Goal: Information Seeking & Learning: Learn about a topic

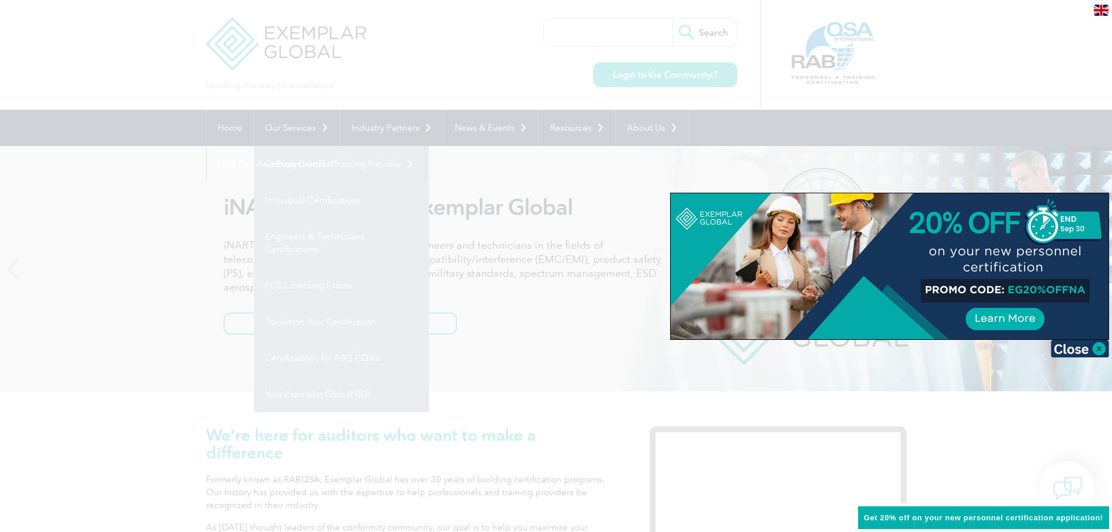
click at [301, 200] on div at bounding box center [556, 266] width 1112 height 532
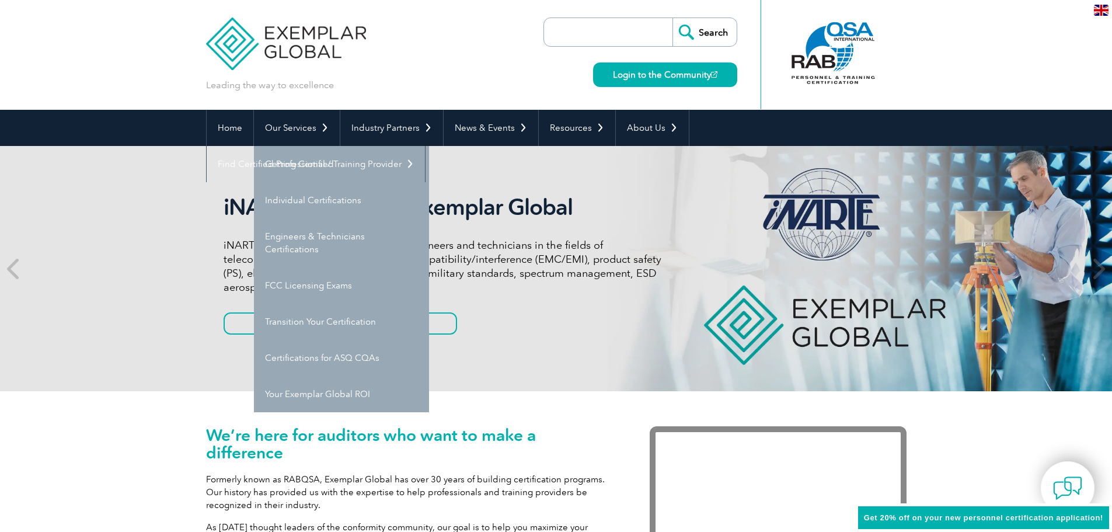
click at [301, 200] on link "Individual Certifications" at bounding box center [341, 200] width 175 height 36
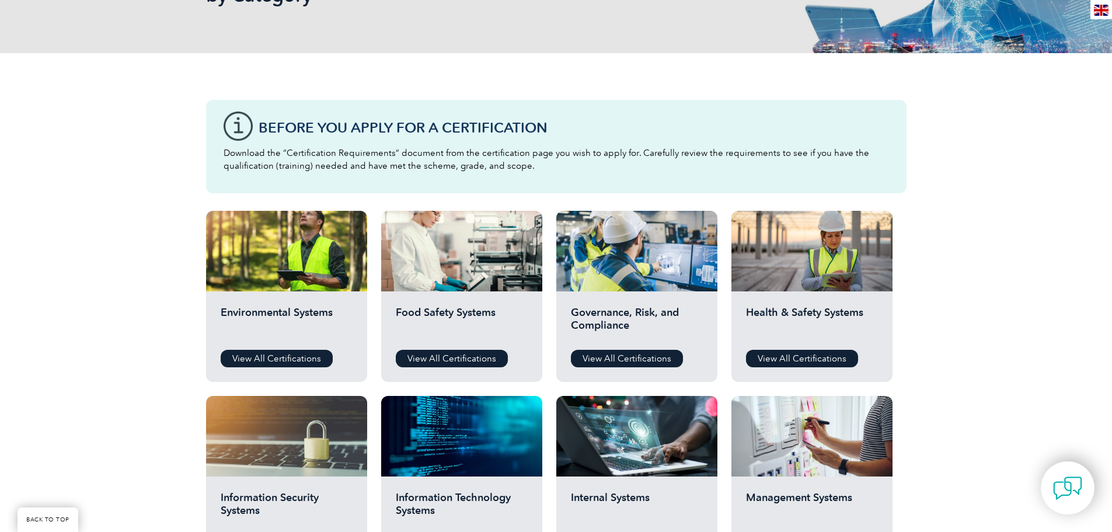
scroll to position [234, 0]
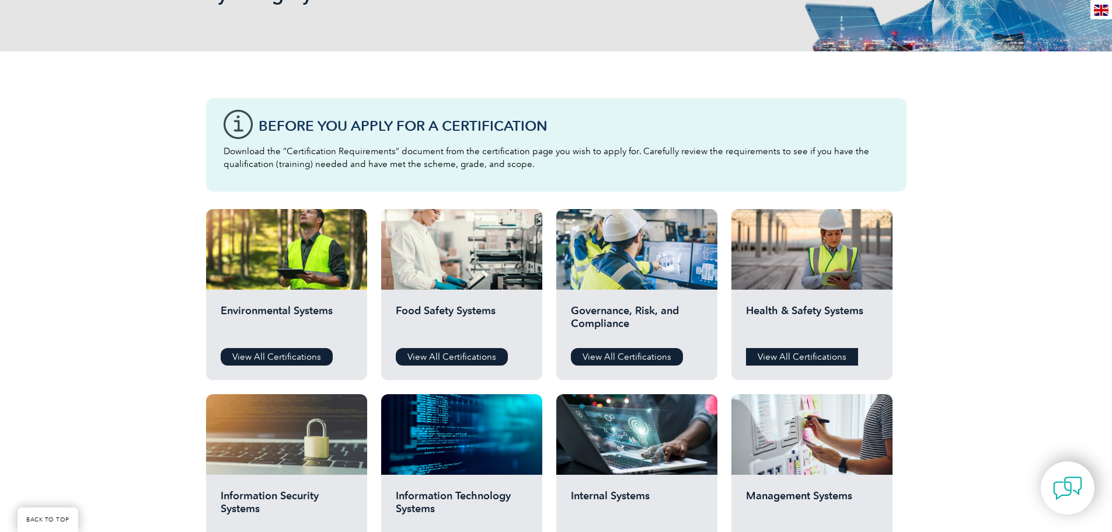
click at [806, 360] on link "View All Certifications" at bounding box center [802, 357] width 112 height 18
click at [793, 354] on link "View All Certifications" at bounding box center [802, 357] width 112 height 18
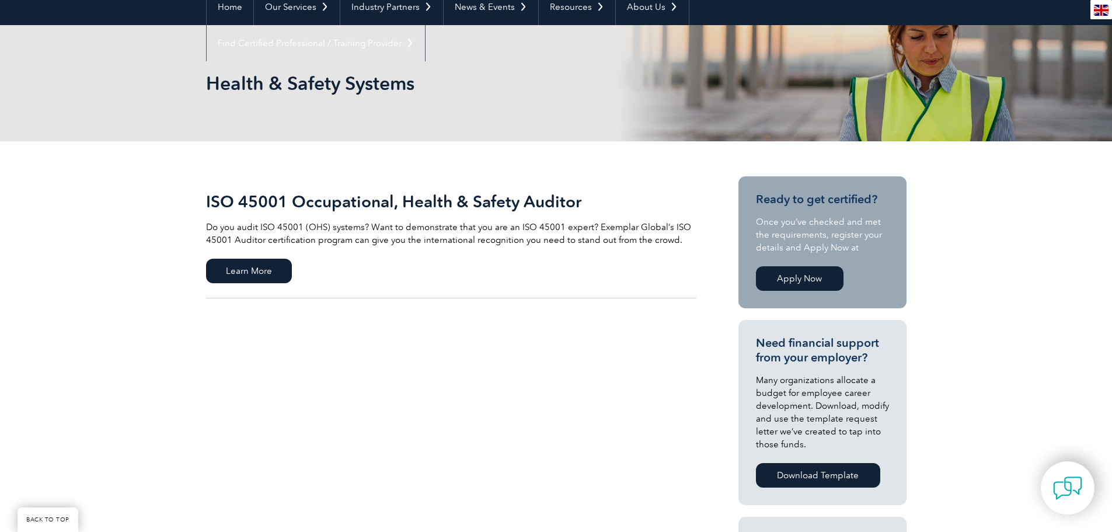
scroll to position [117, 0]
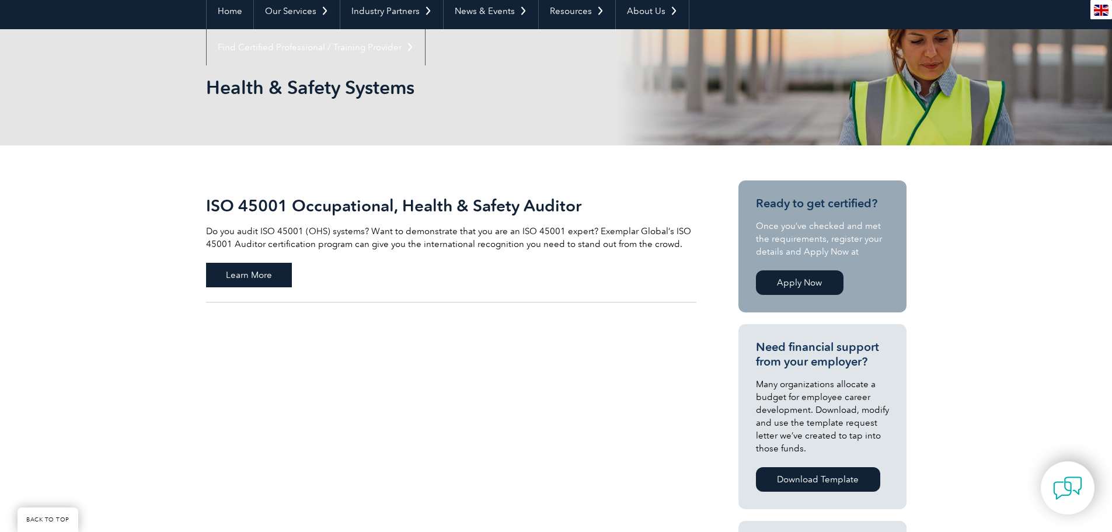
click at [228, 272] on span "Learn More" at bounding box center [249, 275] width 86 height 25
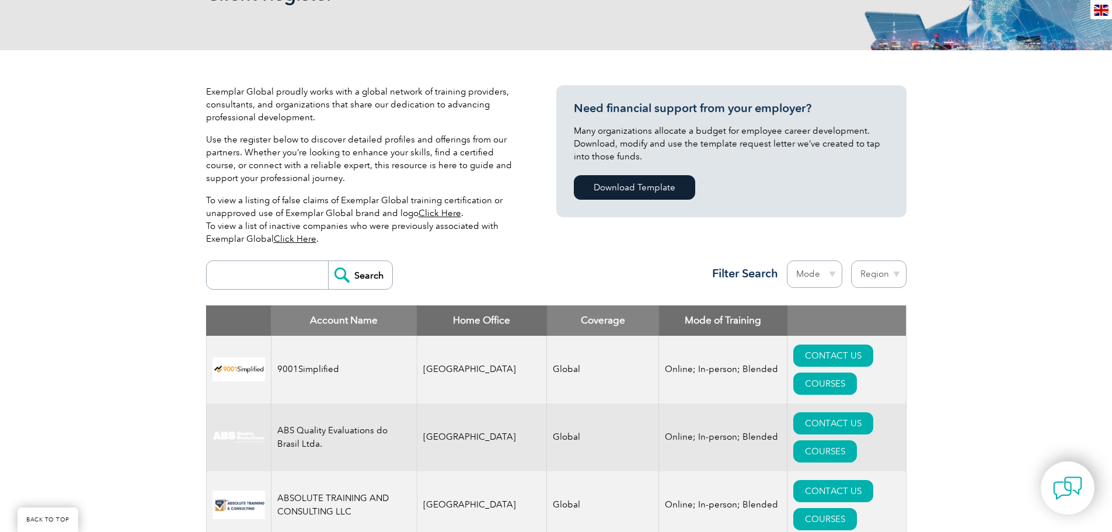
scroll to position [292, 0]
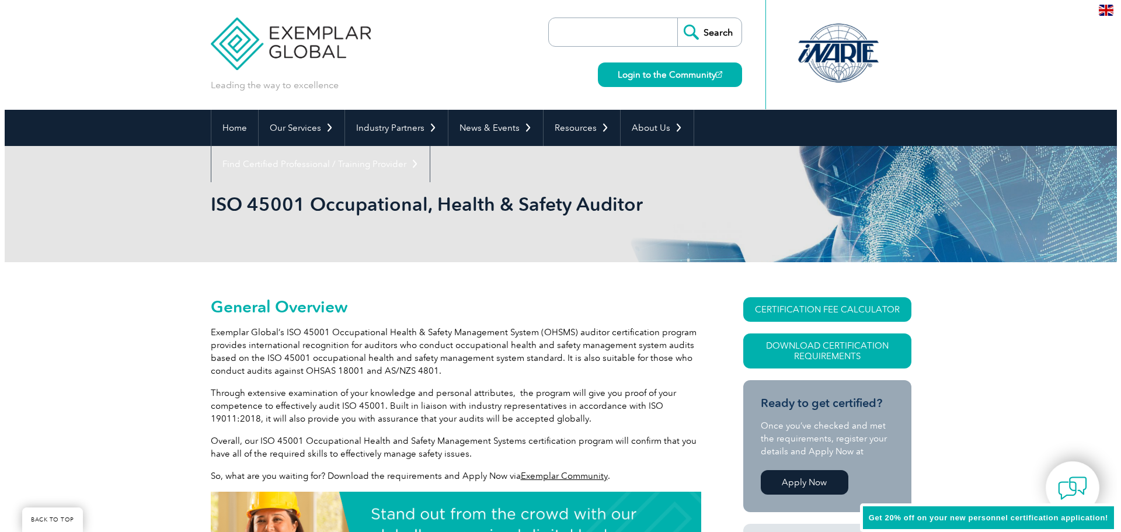
scroll to position [221, 0]
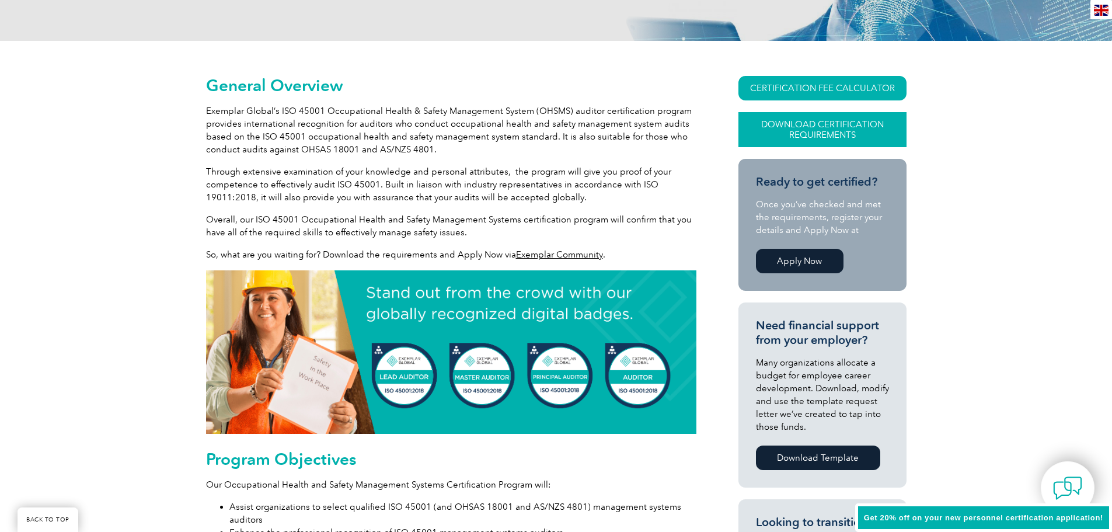
click at [820, 127] on link "Download Certification Requirements" at bounding box center [823, 129] width 168 height 35
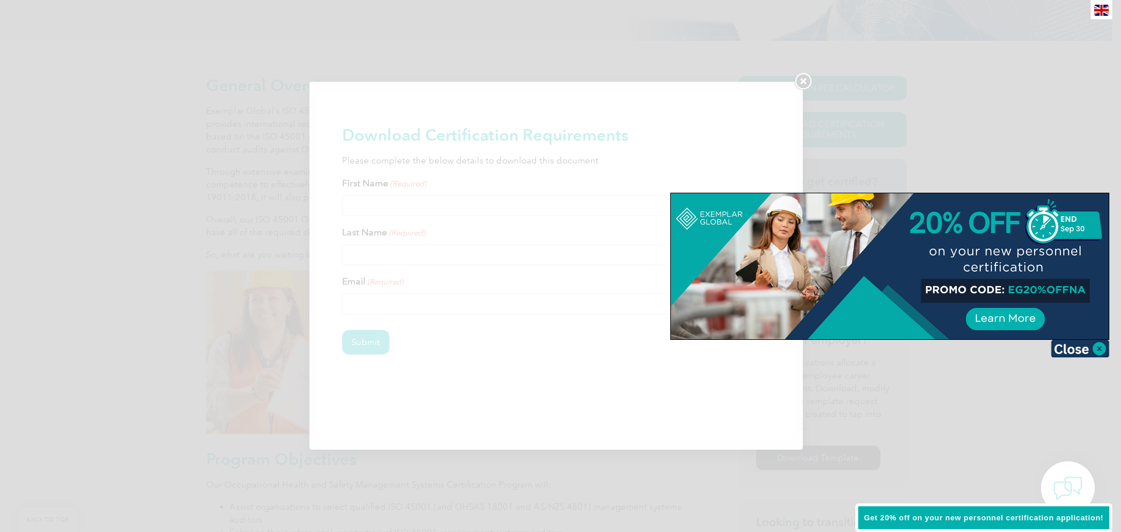
scroll to position [0, 0]
click at [1083, 349] on img at bounding box center [1080, 349] width 58 height 18
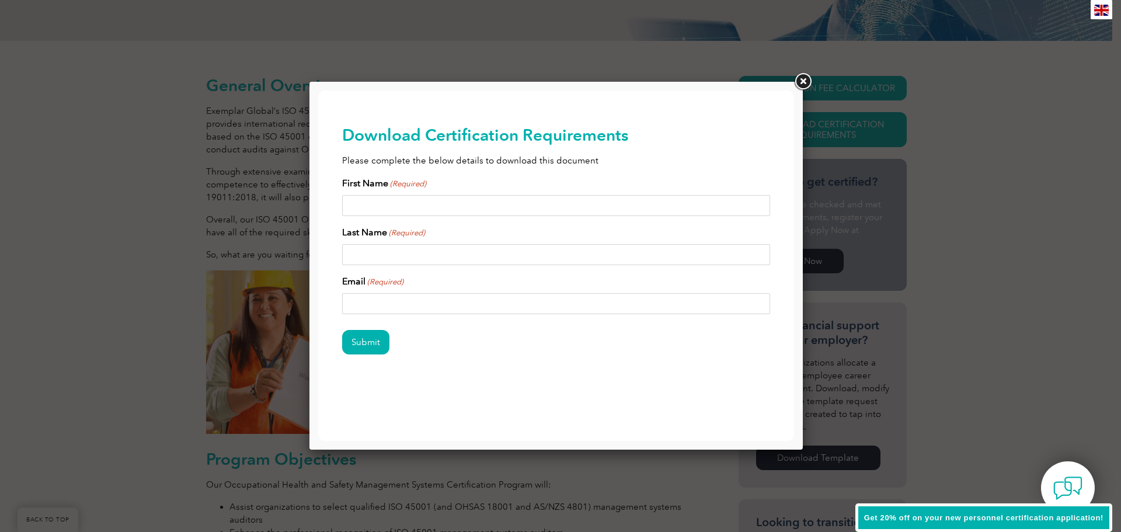
click at [367, 209] on input "First Name (Required)" at bounding box center [556, 205] width 429 height 21
click at [795, 79] on link at bounding box center [802, 81] width 21 height 21
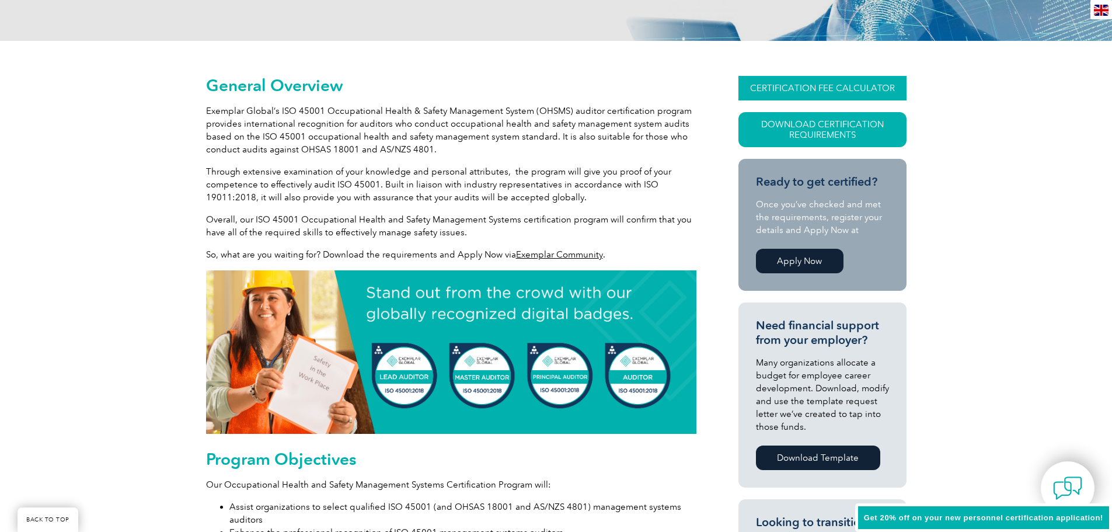
click at [805, 83] on link "CERTIFICATION FEE CALCULATOR" at bounding box center [823, 88] width 168 height 25
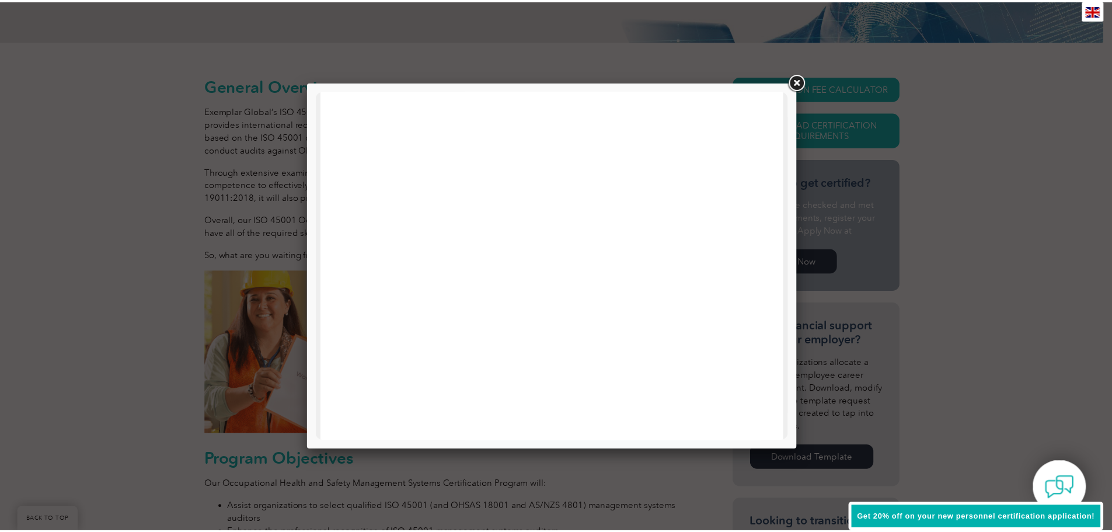
scroll to position [117, 0]
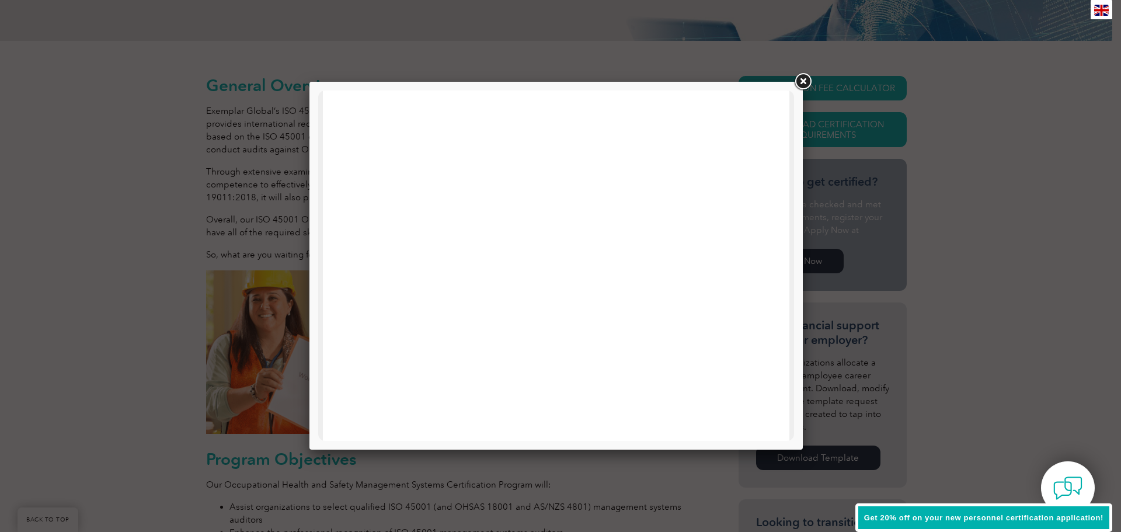
click at [804, 81] on link at bounding box center [802, 81] width 21 height 21
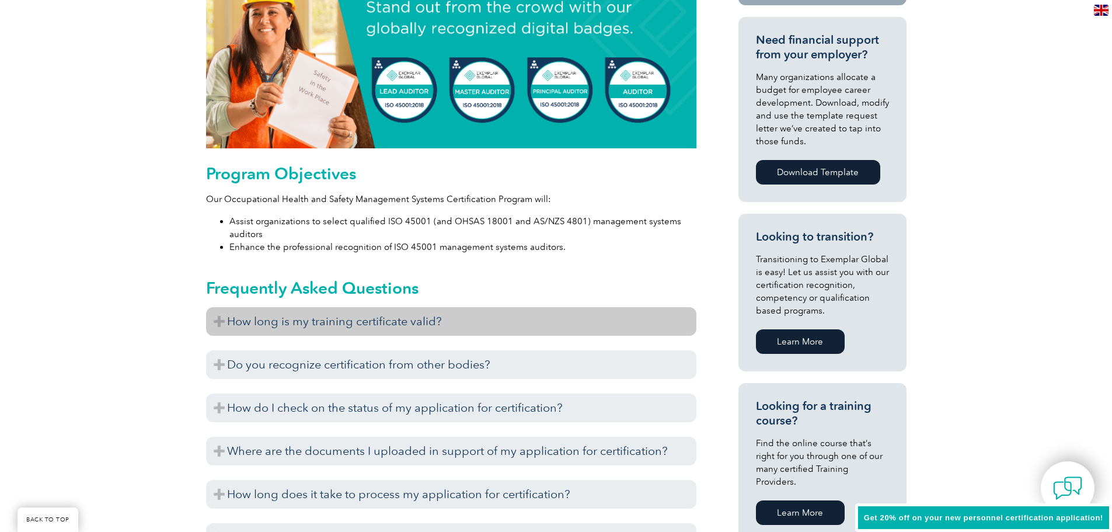
scroll to position [572, 0]
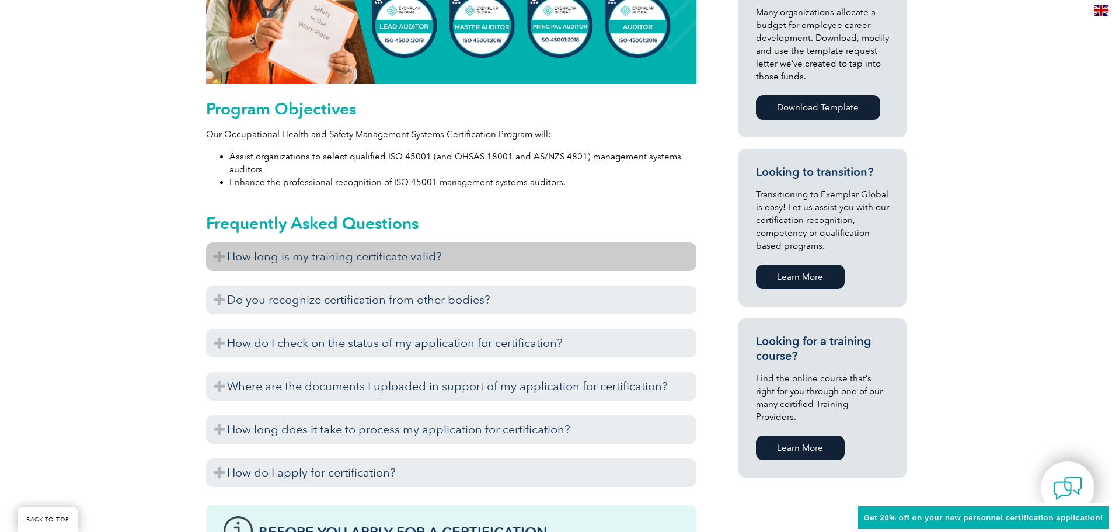
click at [261, 267] on h3 "How long is my training certificate valid?" at bounding box center [451, 256] width 490 height 29
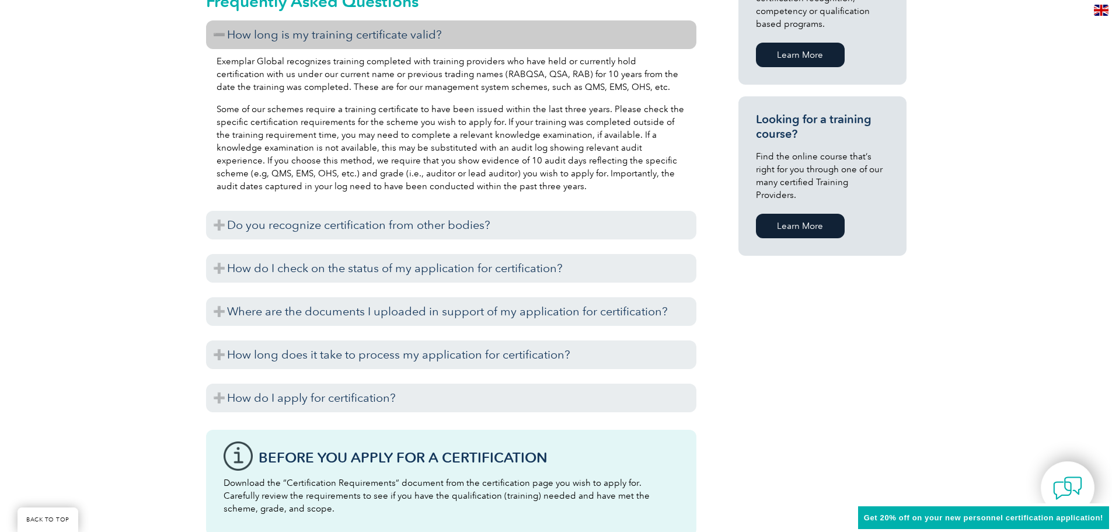
scroll to position [805, 0]
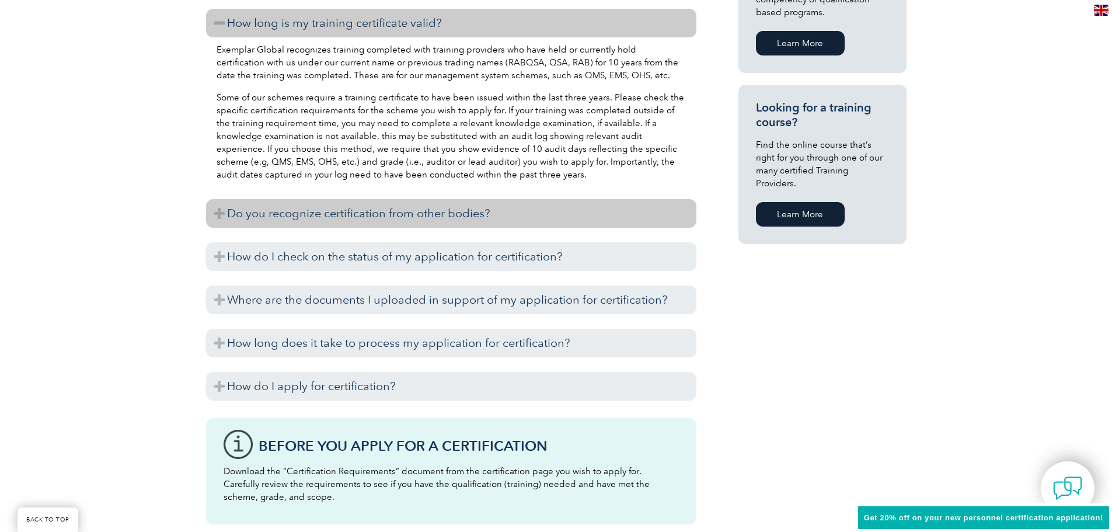
click at [245, 212] on h3 "Do you recognize certification from other bodies?" at bounding box center [451, 213] width 490 height 29
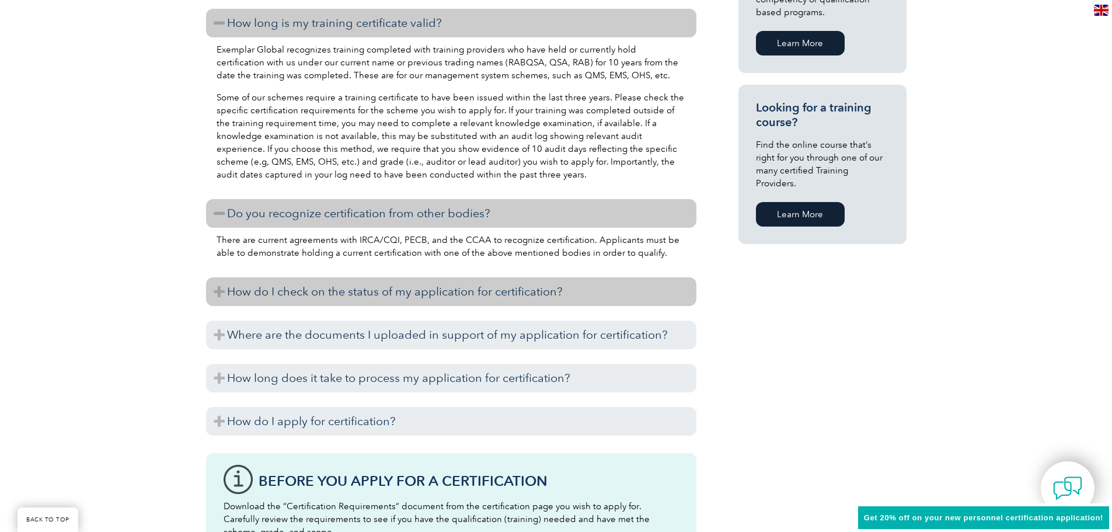
click at [262, 294] on h3 "How do I check on the status of my application for certification?" at bounding box center [451, 291] width 490 height 29
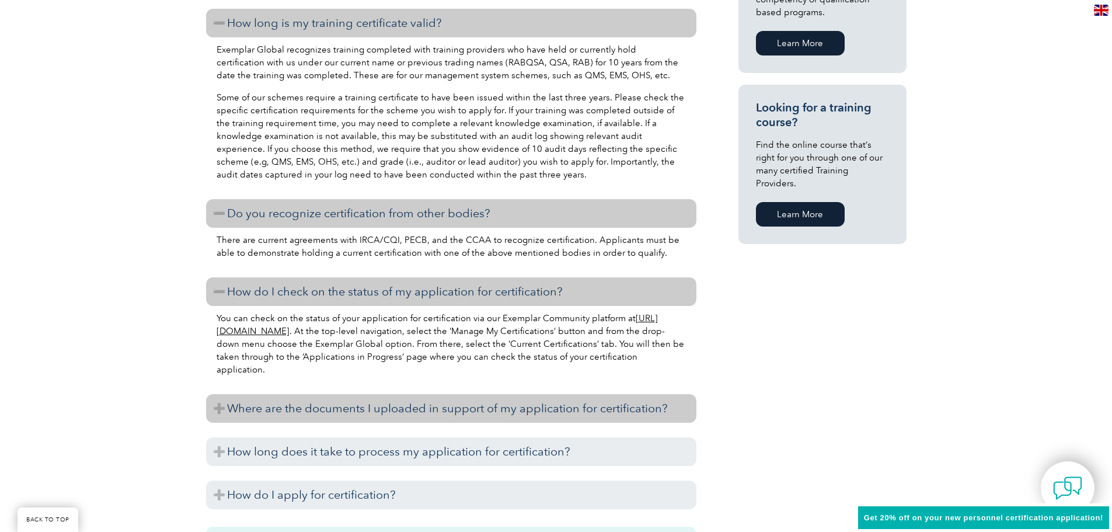
click at [250, 410] on h3 "Where are the documents I uploaded in support of my application for certificati…" at bounding box center [451, 408] width 490 height 29
